Goal: Use online tool/utility: Utilize a website feature to perform a specific function

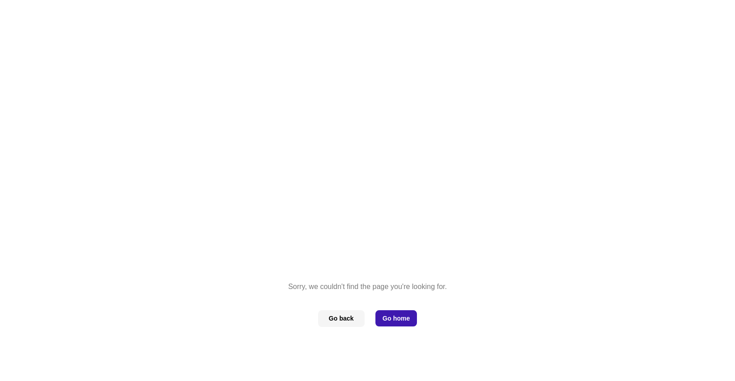
click at [398, 319] on button "Go home" at bounding box center [396, 318] width 42 height 16
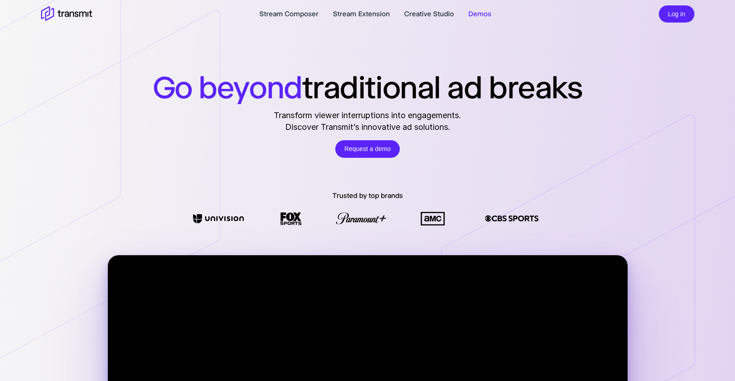
click at [479, 15] on link "Demos" at bounding box center [479, 14] width 23 height 11
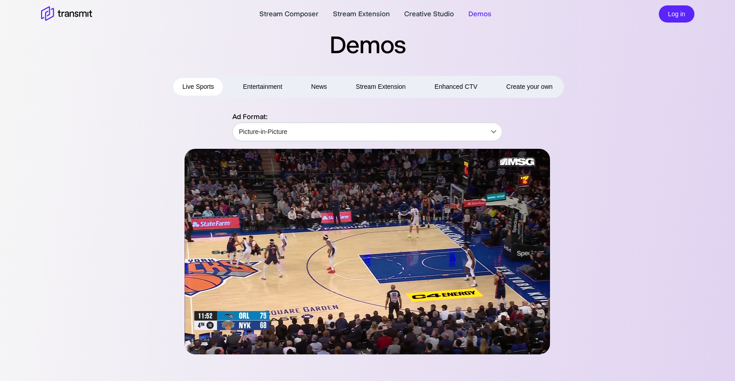
click at [398, 85] on button "Stream Extension" at bounding box center [381, 87] width 68 height 18
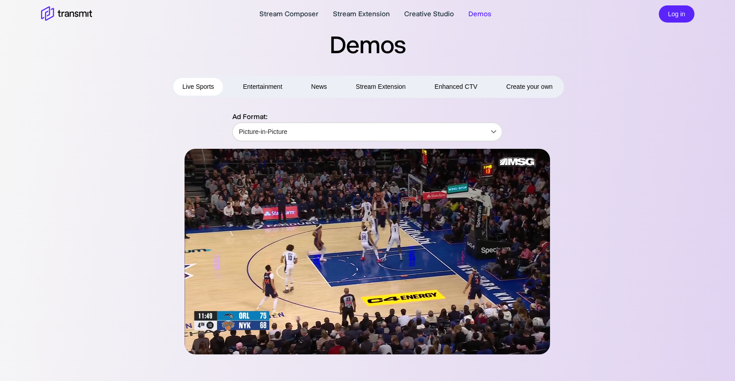
type input "Game Day Highlighter"
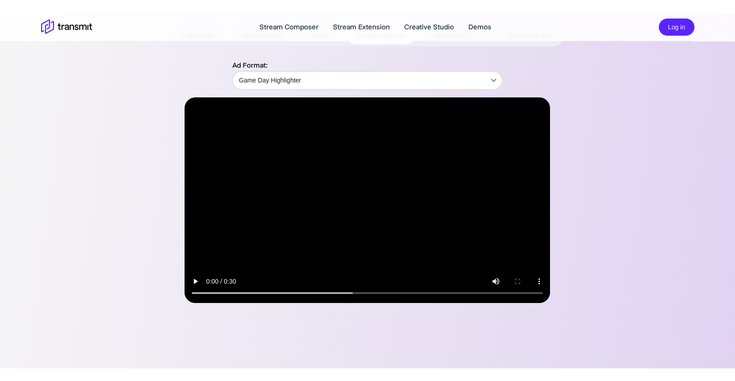
scroll to position [59, 0]
